Goal: Download file/media

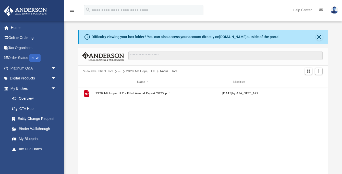
scroll to position [116, 250]
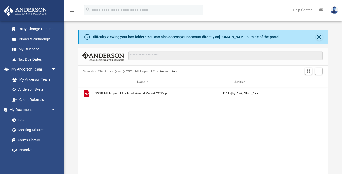
click at [106, 70] on button "Viewable-ClientDocs" at bounding box center [98, 71] width 30 height 5
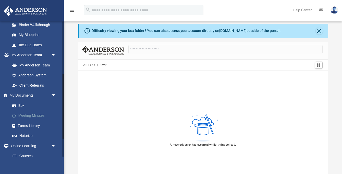
scroll to position [109, 0]
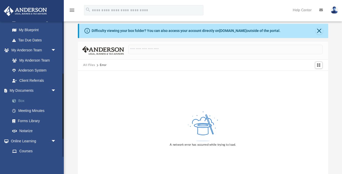
click at [24, 98] on link "Box" at bounding box center [35, 100] width 57 height 10
click at [21, 99] on link "Box" at bounding box center [35, 100] width 57 height 10
click at [317, 31] on button "Close" at bounding box center [319, 30] width 7 height 7
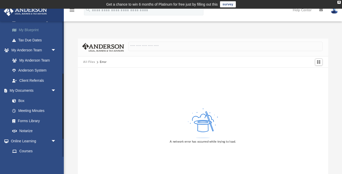
scroll to position [0, 0]
click at [23, 59] on link "My Anderson Team" at bounding box center [35, 60] width 57 height 10
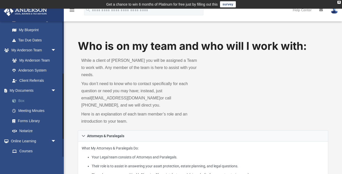
click at [21, 99] on link "Box" at bounding box center [35, 100] width 57 height 10
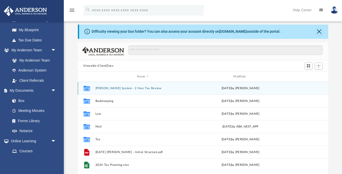
scroll to position [24, 0]
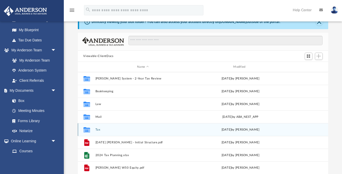
click at [95, 129] on button "Tax" at bounding box center [142, 129] width 95 height 3
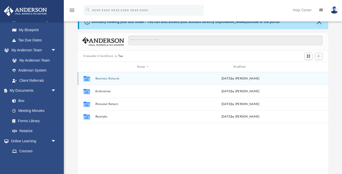
click at [112, 79] on button "Business Returns" at bounding box center [142, 78] width 95 height 3
click at [107, 78] on button "601 Capital LLC" at bounding box center [142, 78] width 95 height 3
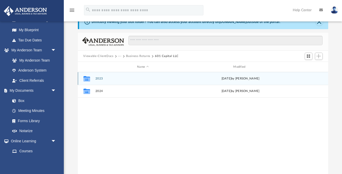
click at [102, 78] on button "2023" at bounding box center [142, 78] width 95 height 3
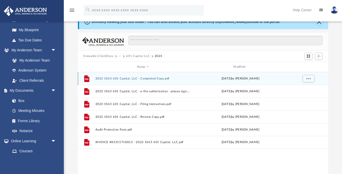
click at [153, 79] on button "2023 1065 601 Capital, LLC - Completed Copy.pdf" at bounding box center [142, 78] width 95 height 3
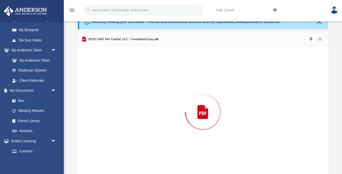
scroll to position [28, 0]
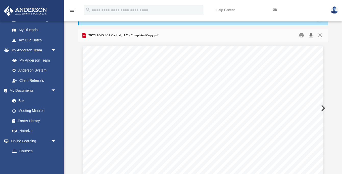
click at [310, 35] on button "Download" at bounding box center [311, 35] width 9 height 8
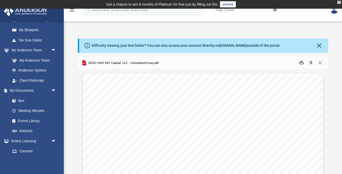
scroll to position [0, 0]
click at [320, 62] on button "Close" at bounding box center [320, 63] width 9 height 8
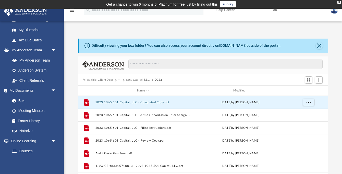
click at [141, 80] on button "601 Capital LLC" at bounding box center [138, 80] width 24 height 5
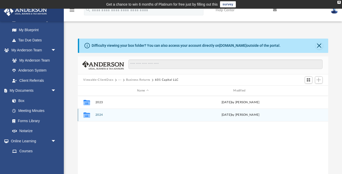
click at [97, 116] on button "2024" at bounding box center [142, 114] width 95 height 3
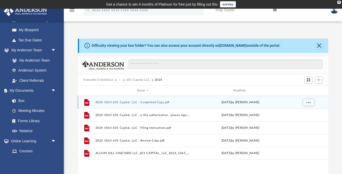
click at [138, 102] on button "2024 1065 601 Capital, LLC - Completed Copy.pdf" at bounding box center [142, 102] width 95 height 3
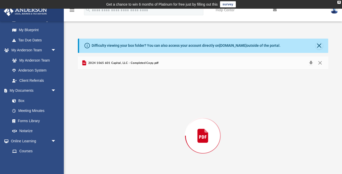
scroll to position [28, 0]
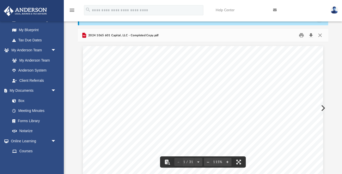
click at [311, 36] on button "Download" at bounding box center [311, 35] width 9 height 8
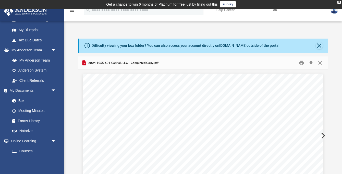
scroll to position [0, 0]
click at [318, 46] on button "Close" at bounding box center [319, 45] width 7 height 7
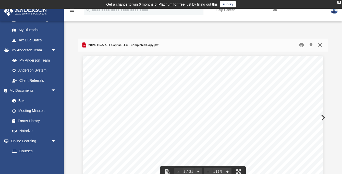
click at [320, 45] on button "Close" at bounding box center [320, 45] width 9 height 8
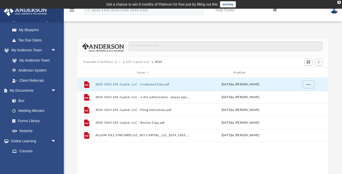
click at [133, 61] on button "601 Capital LLC" at bounding box center [138, 62] width 24 height 5
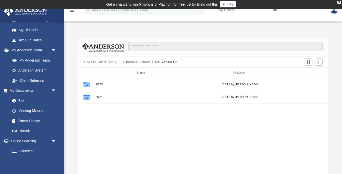
click at [141, 62] on button "Business Returns" at bounding box center [138, 62] width 24 height 5
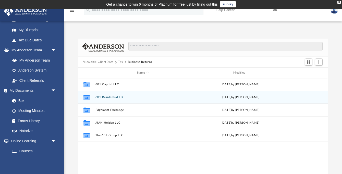
click at [111, 98] on button "601 Residential LLC" at bounding box center [142, 96] width 95 height 3
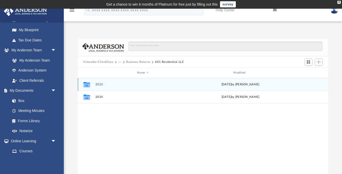
click at [99, 84] on button "2023" at bounding box center [142, 84] width 95 height 3
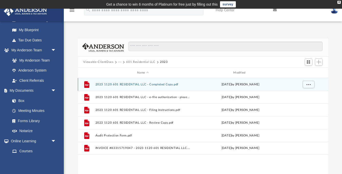
click at [138, 84] on button "2023 1120 601 RESIDENTIAL LLC - Completed Copy.pdf" at bounding box center [142, 84] width 95 height 3
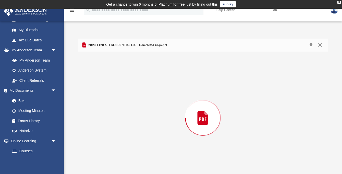
scroll to position [10, 0]
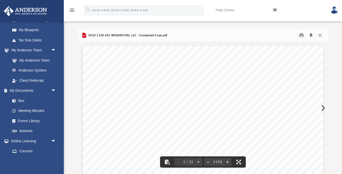
click at [311, 35] on button "Download" at bounding box center [311, 35] width 9 height 8
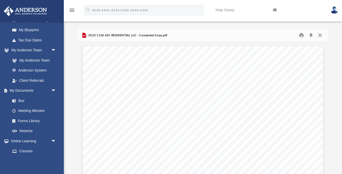
click at [320, 35] on button "Close" at bounding box center [320, 35] width 9 height 8
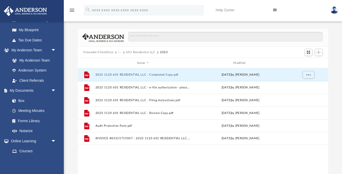
click at [119, 53] on button "···" at bounding box center [119, 52] width 3 height 5
click at [178, 50] on div "Viewable-ClientDocs ··· 601 Residential LLC 2023" at bounding box center [203, 52] width 250 height 11
click at [119, 52] on button "···" at bounding box center [119, 52] width 3 height 5
click at [127, 71] on li "Business Returns" at bounding box center [133, 68] width 24 height 5
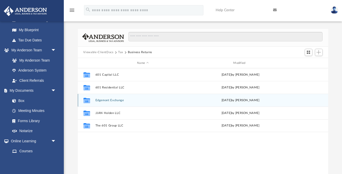
click at [113, 100] on button "Edgemont Exchange" at bounding box center [142, 100] width 95 height 3
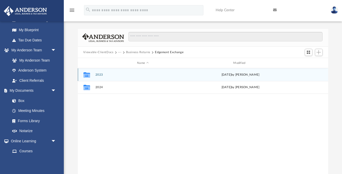
click at [98, 74] on button "2023" at bounding box center [142, 74] width 95 height 3
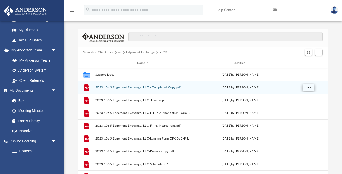
click at [307, 87] on span "More options" at bounding box center [308, 87] width 4 height 3
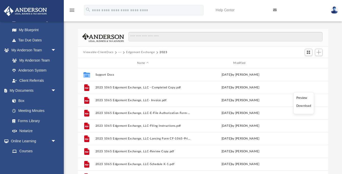
click at [304, 106] on li "Download" at bounding box center [303, 105] width 15 height 5
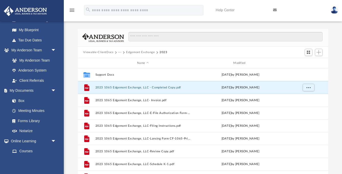
click at [133, 53] on button "Edgemont Exchange" at bounding box center [140, 52] width 29 height 5
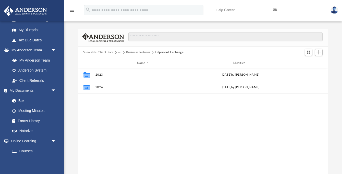
click at [135, 52] on button "Business Returns" at bounding box center [138, 52] width 24 height 5
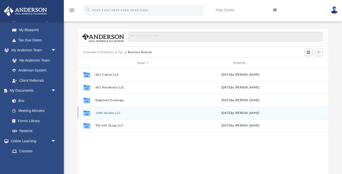
click at [110, 112] on button "JJAN Holden LLC" at bounding box center [142, 112] width 95 height 3
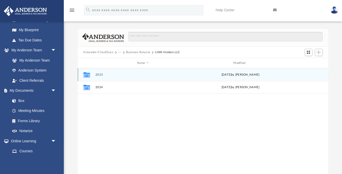
click at [99, 74] on button "2023" at bounding box center [142, 74] width 95 height 3
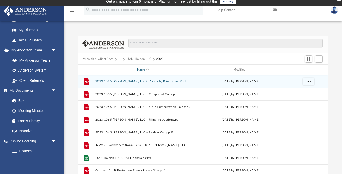
scroll to position [1, 0]
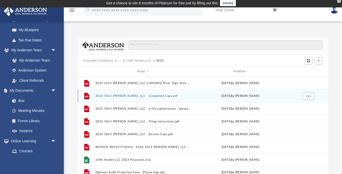
click at [154, 95] on button "2023 1065 [PERSON_NAME], LLC - Completed Copy.pdf" at bounding box center [142, 95] width 95 height 3
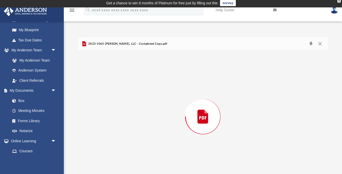
scroll to position [10, 0]
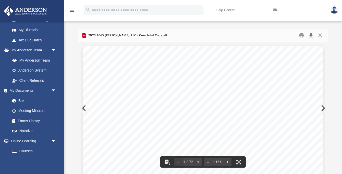
click at [311, 34] on button "Download" at bounding box center [311, 35] width 9 height 8
click at [320, 35] on button "Close" at bounding box center [320, 35] width 9 height 8
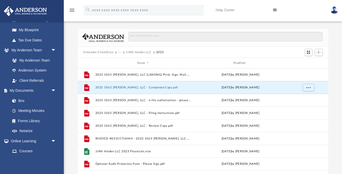
click at [119, 51] on button "···" at bounding box center [119, 52] width 3 height 5
click at [130, 69] on li "Business Returns" at bounding box center [133, 68] width 24 height 5
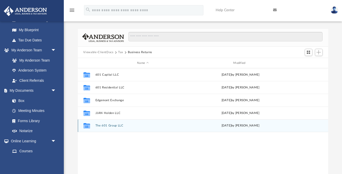
click at [112, 126] on button "The 601 Group LLC" at bounding box center [142, 125] width 95 height 3
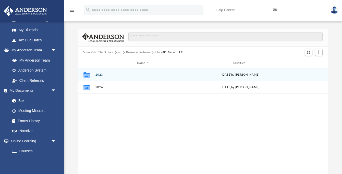
click at [99, 74] on button "2023" at bounding box center [142, 74] width 95 height 3
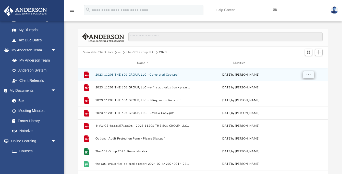
click at [310, 75] on span "More options" at bounding box center [308, 74] width 4 height 3
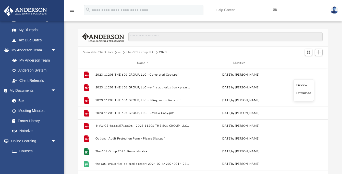
click at [303, 93] on li "Download" at bounding box center [303, 92] width 15 height 5
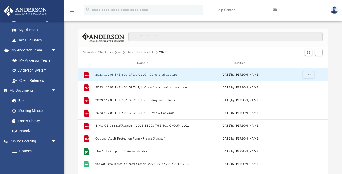
click at [135, 52] on button "The 601 Group LLC" at bounding box center [140, 52] width 28 height 5
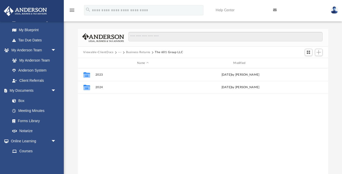
click at [136, 52] on button "Business Returns" at bounding box center [138, 52] width 24 height 5
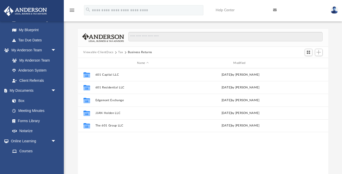
click at [120, 52] on button "Tax" at bounding box center [120, 52] width 5 height 5
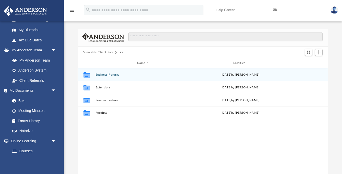
click at [105, 75] on button "Business Returns" at bounding box center [142, 74] width 95 height 3
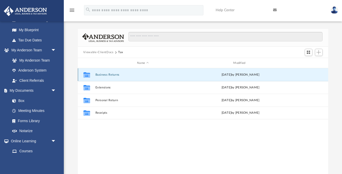
click at [105, 75] on button "Business Returns" at bounding box center [142, 74] width 95 height 3
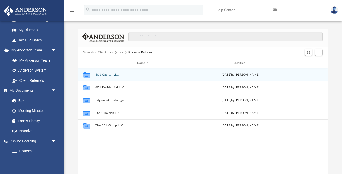
click at [108, 74] on button "601 Capital LLC" at bounding box center [142, 74] width 95 height 3
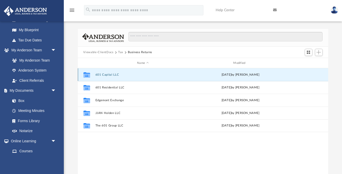
click at [108, 74] on button "601 Capital LLC" at bounding box center [142, 74] width 95 height 3
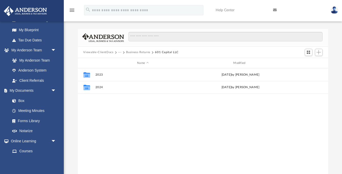
click at [132, 52] on button "Business Returns" at bounding box center [138, 52] width 24 height 5
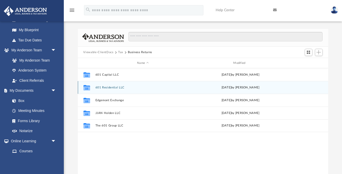
click at [112, 87] on button "601 Residential LLC" at bounding box center [142, 87] width 95 height 3
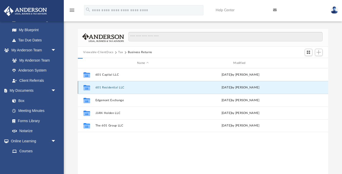
click at [112, 87] on button "601 Residential LLC" at bounding box center [142, 87] width 95 height 3
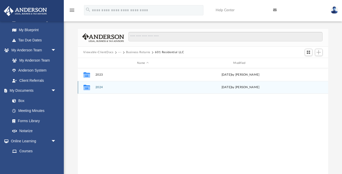
click at [98, 89] on button "2024" at bounding box center [142, 87] width 95 height 3
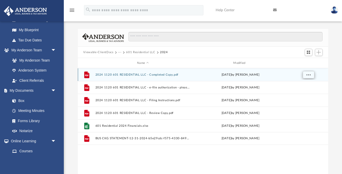
click at [308, 75] on span "More options" at bounding box center [308, 74] width 4 height 3
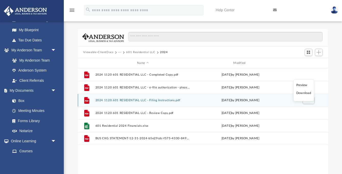
click at [305, 94] on li "Download" at bounding box center [303, 92] width 15 height 5
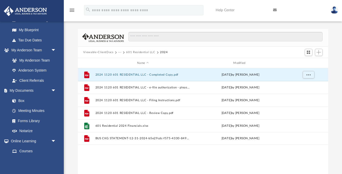
click at [134, 52] on button "601 Residential LLC" at bounding box center [140, 52] width 29 height 5
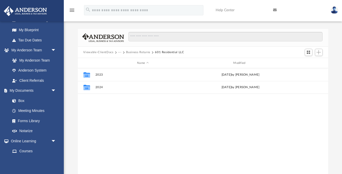
click at [142, 52] on button "Business Returns" at bounding box center [138, 52] width 24 height 5
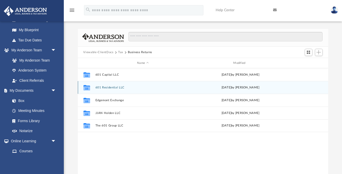
click at [111, 87] on button "601 Residential LLC" at bounding box center [142, 87] width 95 height 3
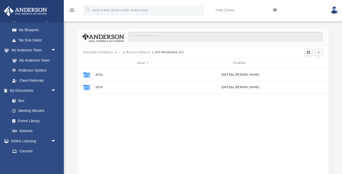
click at [140, 52] on button "Business Returns" at bounding box center [138, 52] width 24 height 5
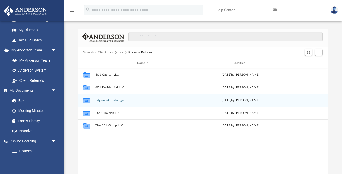
click at [111, 100] on button "Edgemont Exchange" at bounding box center [142, 100] width 95 height 3
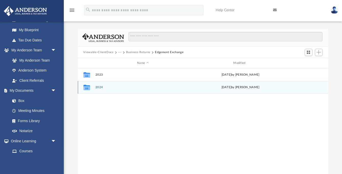
click at [100, 87] on button "2024" at bounding box center [142, 87] width 95 height 3
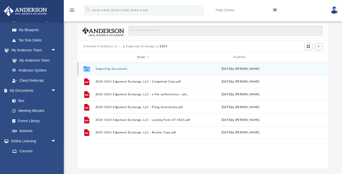
scroll to position [16, 0]
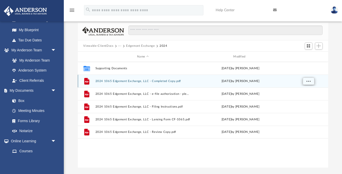
click at [309, 81] on span "More options" at bounding box center [308, 81] width 4 height 3
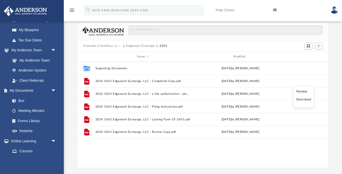
click at [305, 100] on li "Download" at bounding box center [303, 99] width 15 height 5
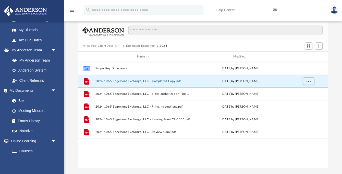
click at [120, 46] on button "···" at bounding box center [119, 46] width 3 height 5
click at [142, 47] on button "Edgemont Exchange" at bounding box center [140, 46] width 29 height 5
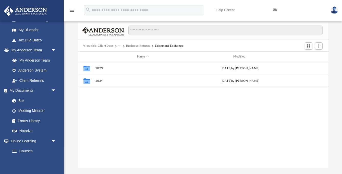
click at [136, 45] on button "Business Returns" at bounding box center [138, 46] width 24 height 5
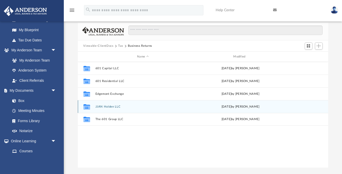
click at [111, 108] on button "JJAN Holden LLC" at bounding box center [142, 106] width 95 height 3
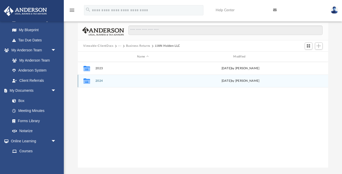
click at [98, 81] on button "2024" at bounding box center [142, 80] width 95 height 3
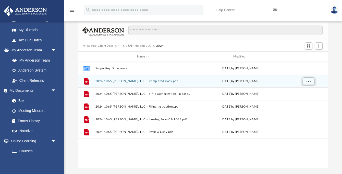
click at [311, 81] on button "More options" at bounding box center [309, 81] width 12 height 8
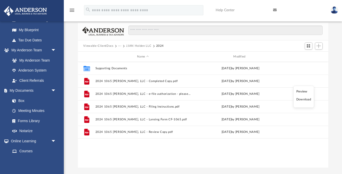
click at [303, 100] on li "Download" at bounding box center [303, 99] width 15 height 5
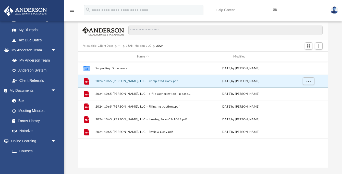
click at [138, 45] on button "JJAN Holden LLC" at bounding box center [138, 46] width 25 height 5
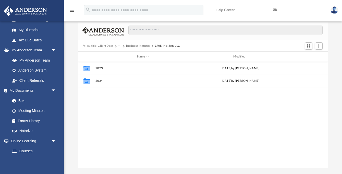
click at [132, 45] on button "Business Returns" at bounding box center [138, 46] width 24 height 5
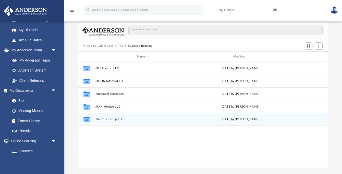
click at [113, 118] on button "The 601 Group LLC" at bounding box center [142, 119] width 95 height 3
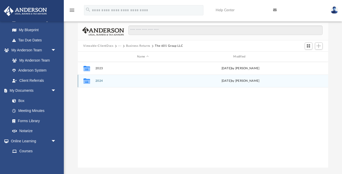
click at [99, 81] on button "2024" at bounding box center [142, 80] width 95 height 3
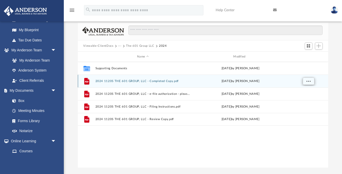
click at [307, 80] on span "More options" at bounding box center [308, 81] width 4 height 3
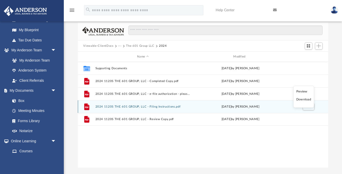
click at [303, 100] on li "Download" at bounding box center [303, 99] width 15 height 5
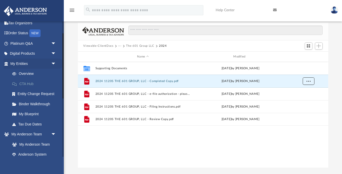
scroll to position [0, 0]
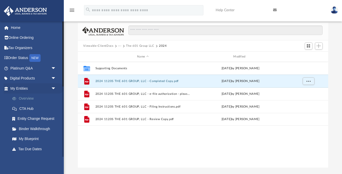
click at [26, 97] on link "Overview" at bounding box center [35, 98] width 57 height 10
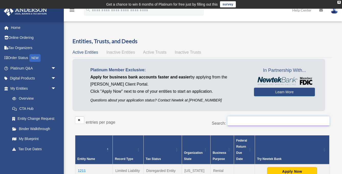
click at [233, 121] on input "Search:" at bounding box center [278, 121] width 102 height 10
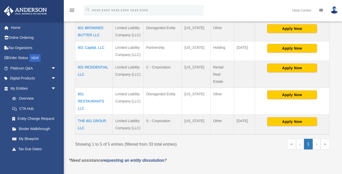
scroll to position [145, 0]
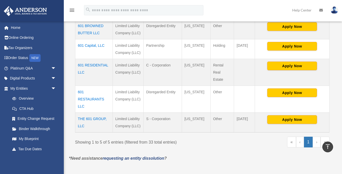
type input "***"
click at [90, 119] on td "THE 601 GROUP, LLC" at bounding box center [94, 122] width 38 height 20
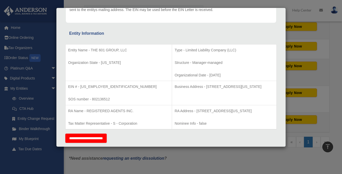
scroll to position [84, 0]
